Goal: Transaction & Acquisition: Purchase product/service

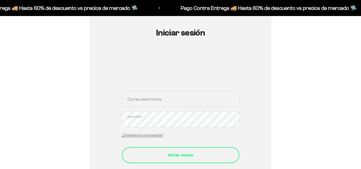
scroll to position [80, 0]
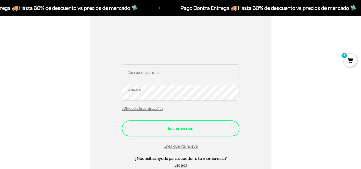
type input "SAMVELASQUEZG@GMAIL.COM"
click at [178, 134] on button "Iniciar sesión" at bounding box center [181, 129] width 118 height 16
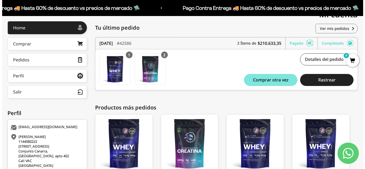
scroll to position [80, 0]
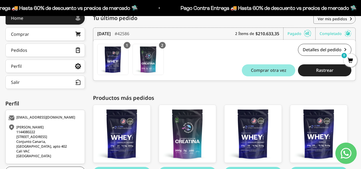
click at [261, 68] on span "Comprar otra vez" at bounding box center [269, 70] width 36 height 4
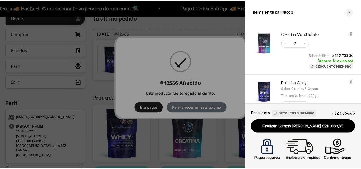
scroll to position [0, 0]
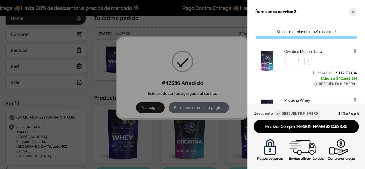
click at [354, 14] on div "Close cart" at bounding box center [353, 12] width 8 height 8
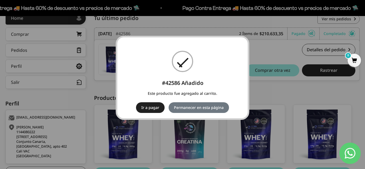
click at [286, 89] on div "× #42586 Añadido Este producto fue agregado al carrito. Ir a pagar No Permanece…" at bounding box center [182, 84] width 365 height 169
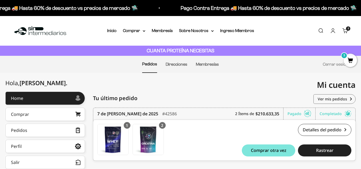
click at [351, 61] on span "3" at bounding box center [350, 60] width 13 height 13
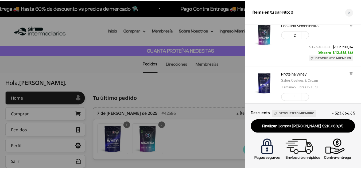
scroll to position [18, 0]
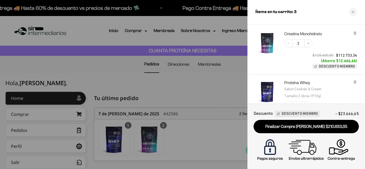
click at [221, 85] on div at bounding box center [182, 84] width 365 height 169
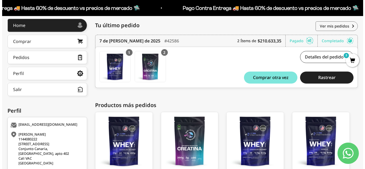
scroll to position [63, 0]
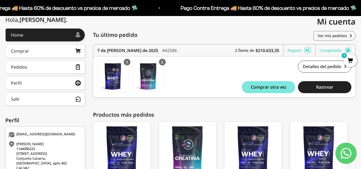
click at [347, 58] on span "3" at bounding box center [350, 60] width 13 height 13
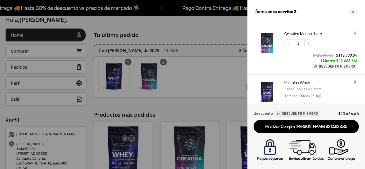
scroll to position [44, 0]
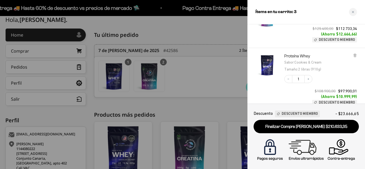
click at [358, 55] on div "Proteína Whey Sabor : Cookies & Cream Tamaño : 2 libras (910g) Decrease quantit…" at bounding box center [307, 79] width 118 height 63
click at [355, 55] on icon at bounding box center [355, 55] width 2 height 3
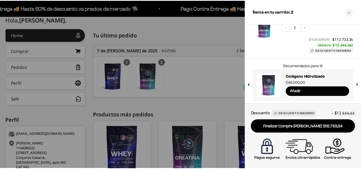
scroll to position [46, 0]
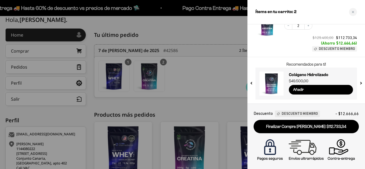
click at [203, 104] on div at bounding box center [182, 84] width 365 height 169
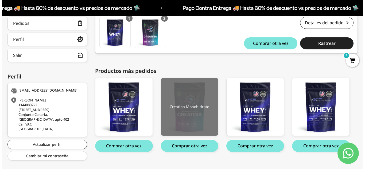
scroll to position [117, 0]
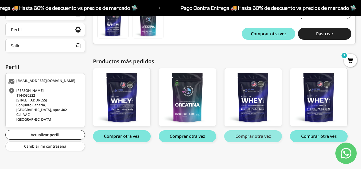
click at [252, 138] on button "Comprar otra vez" at bounding box center [253, 137] width 58 height 12
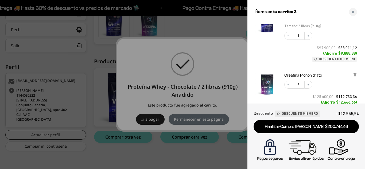
scroll to position [53, 0]
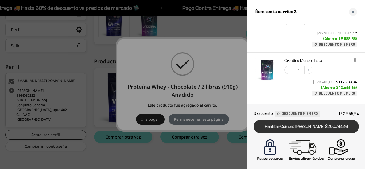
click at [294, 128] on link "Finalizar Compra Segura $200.744,46" at bounding box center [306, 127] width 105 height 14
